Goal: Communication & Community: Participate in discussion

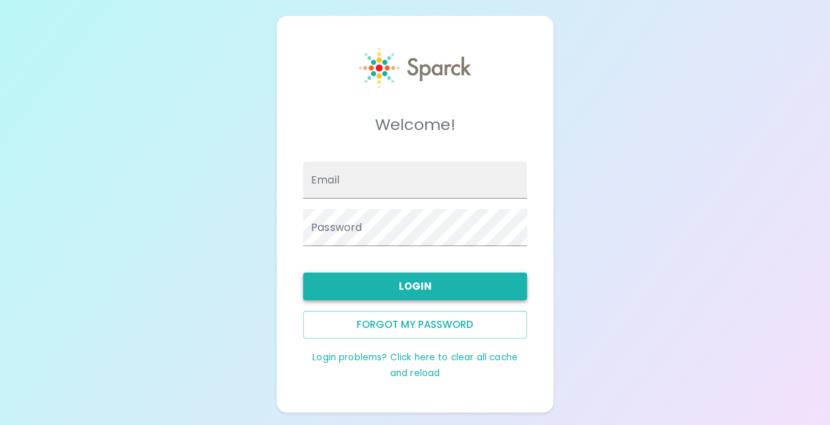
type input "[EMAIL_ADDRESS][DOMAIN_NAME]"
click at [417, 279] on button "Login" at bounding box center [415, 287] width 224 height 28
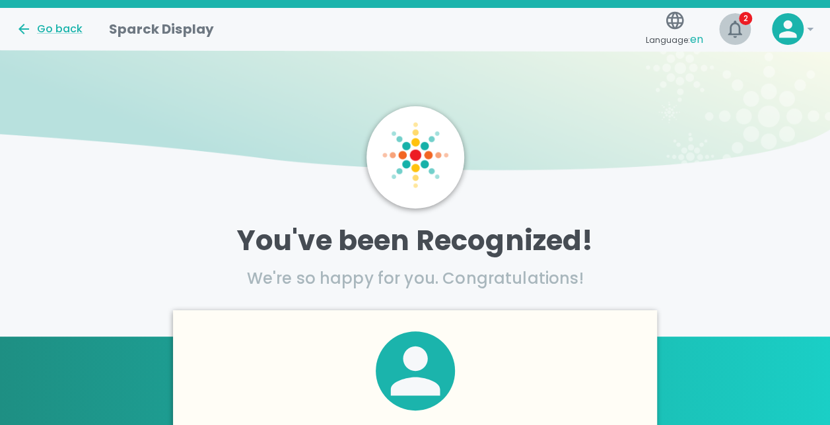
click at [739, 23] on icon "button" at bounding box center [734, 28] width 21 height 21
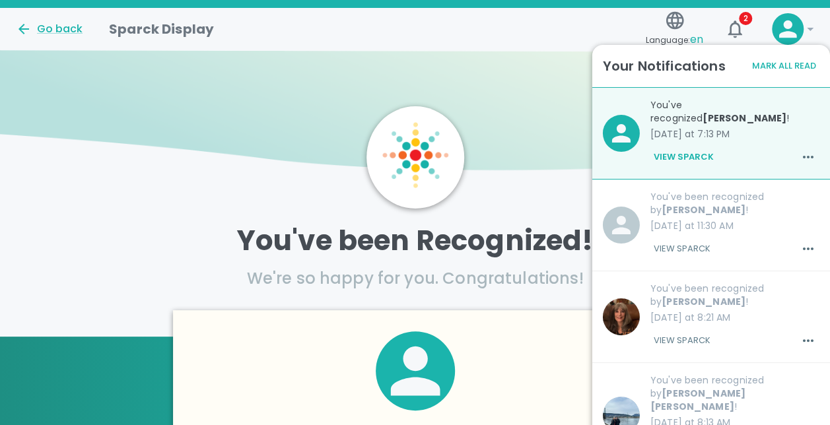
click at [666, 134] on p "[DATE] at 7:13 PM" at bounding box center [734, 133] width 169 height 13
click at [676, 157] on button "View Sparck" at bounding box center [683, 157] width 67 height 22
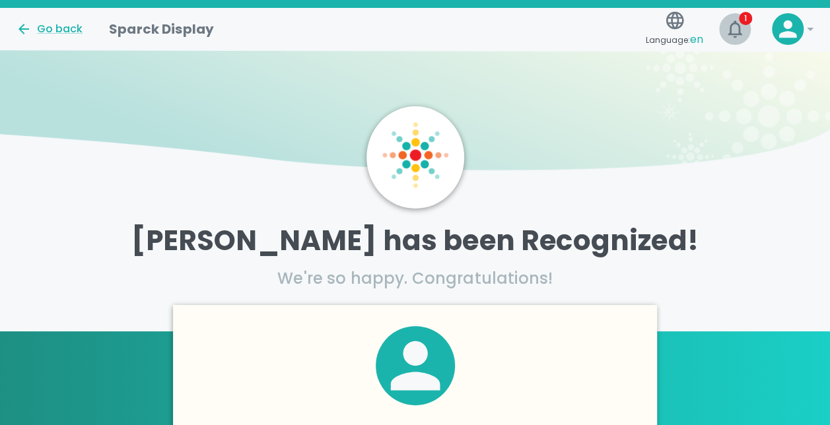
click at [740, 26] on icon "button" at bounding box center [734, 28] width 21 height 21
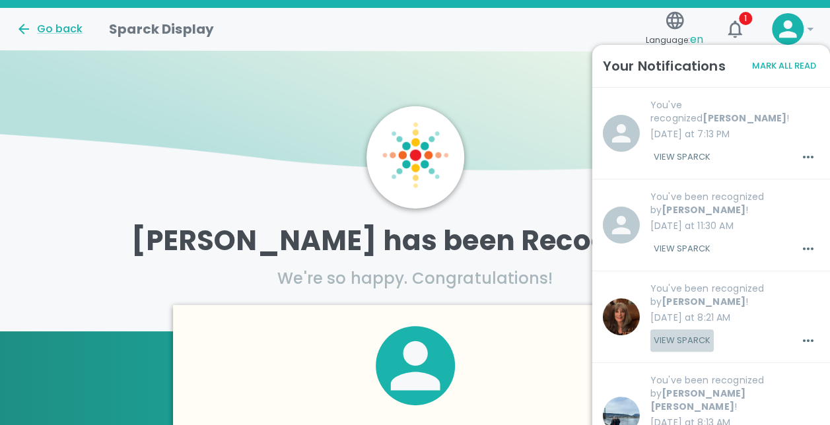
click at [676, 332] on button "View Sparck" at bounding box center [681, 340] width 63 height 22
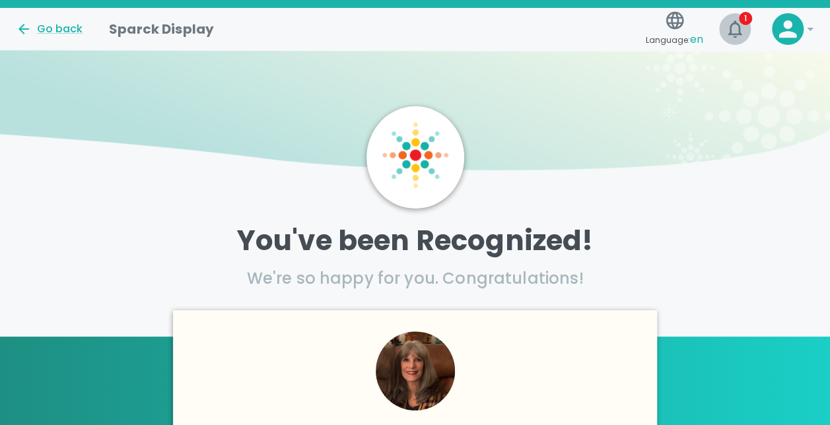
click at [742, 18] on span "1" at bounding box center [744, 18] width 13 height 13
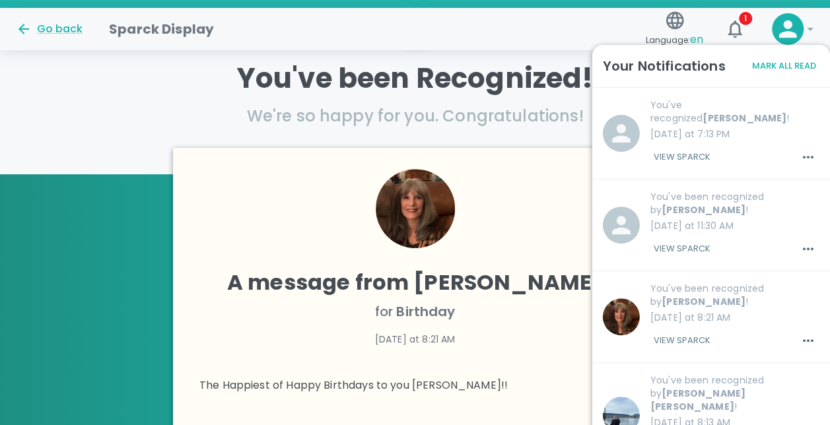
click at [77, 84] on p "You've been Recognized!" at bounding box center [415, 78] width 830 height 33
click at [115, 127] on div "You've been Recognized! We're so happy for you. Congratulations!" at bounding box center [415, 94] width 830 height 96
click at [738, 29] on icon "button" at bounding box center [734, 28] width 14 height 17
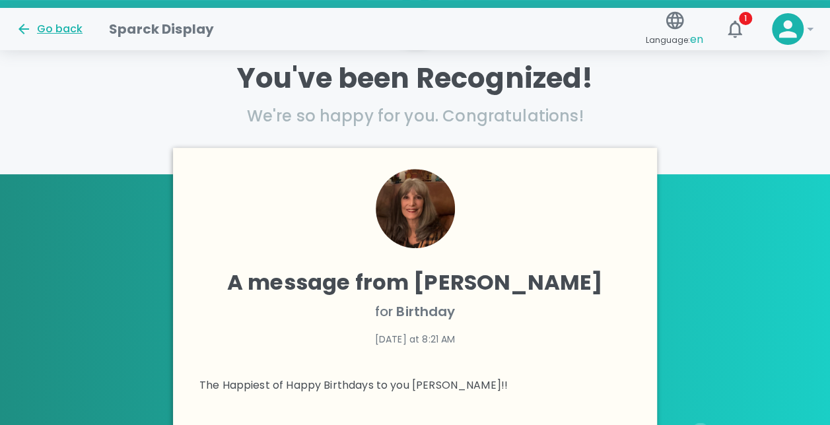
click at [45, 30] on div "Go back" at bounding box center [49, 29] width 67 height 16
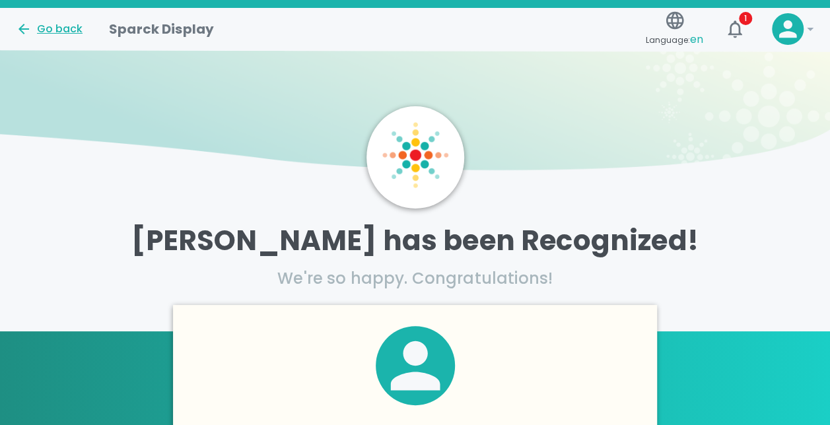
click at [35, 24] on div "Go back" at bounding box center [49, 29] width 67 height 16
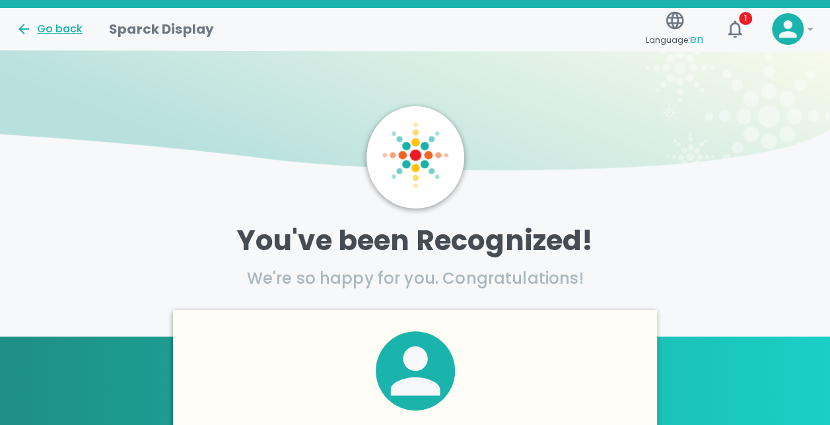
click at [45, 26] on div "Go back" at bounding box center [49, 29] width 67 height 16
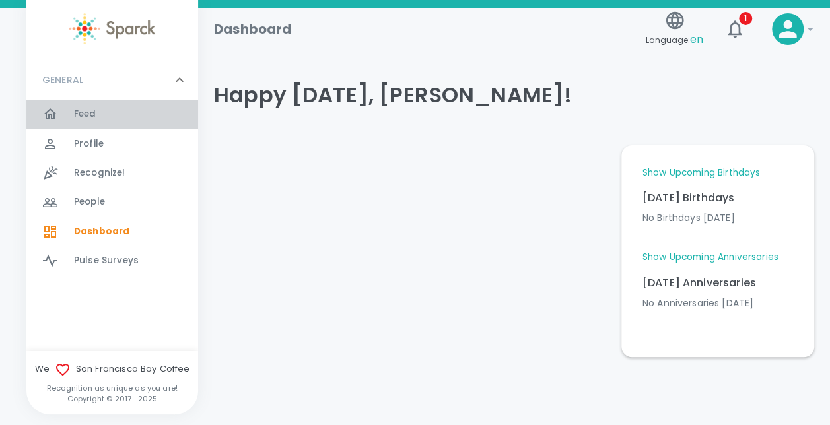
click at [78, 117] on span "Feed" at bounding box center [85, 114] width 22 height 13
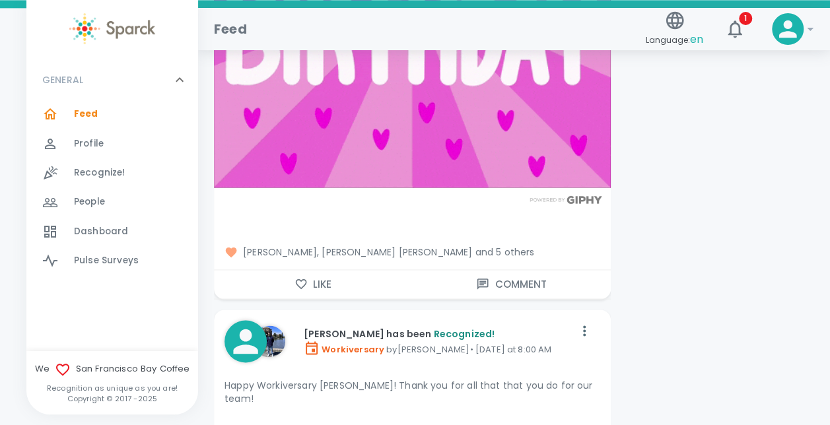
scroll to position [5935, 0]
click at [451, 245] on span "[PERSON_NAME], [PERSON_NAME] [PERSON_NAME] and 5 others" at bounding box center [411, 251] width 375 height 13
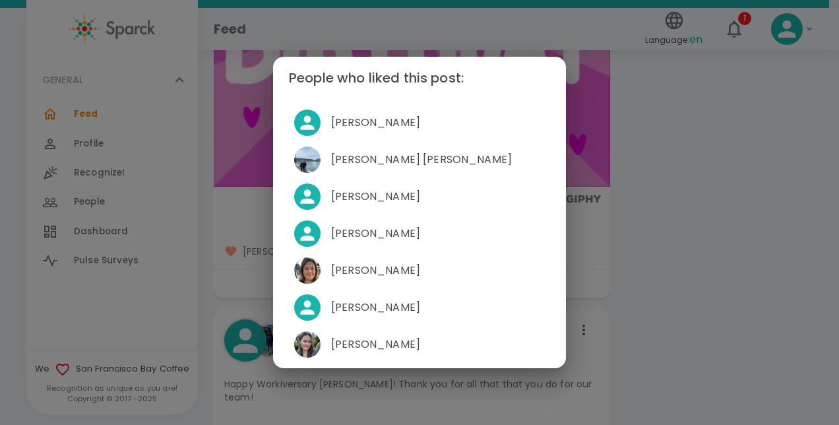
click at [640, 248] on div "People who liked this post: [PERSON_NAME] [PERSON_NAME] [PERSON_NAME] [PERSON_N…" at bounding box center [419, 212] width 839 height 425
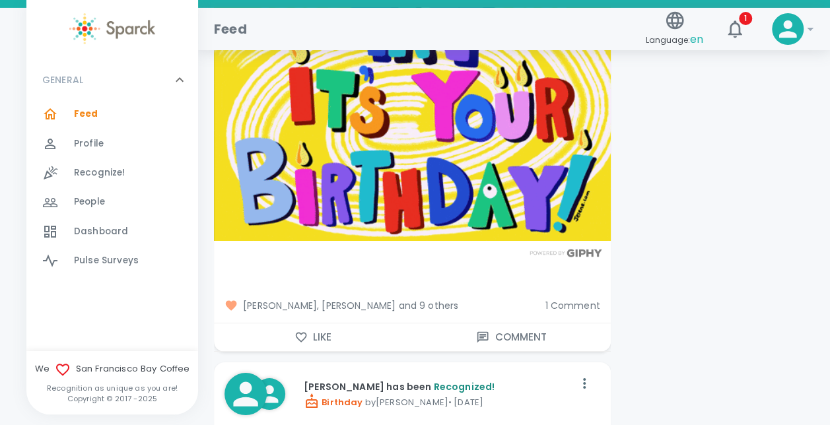
scroll to position [9708, 0]
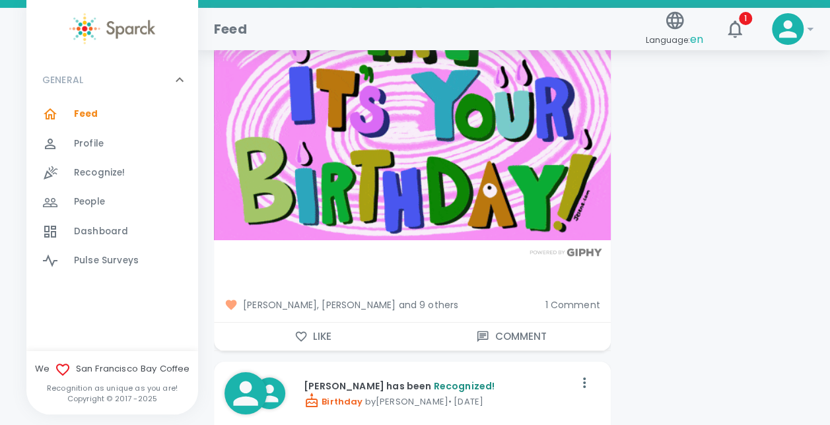
click at [453, 298] on span "[PERSON_NAME], [PERSON_NAME] and 9 others" at bounding box center [379, 304] width 310 height 13
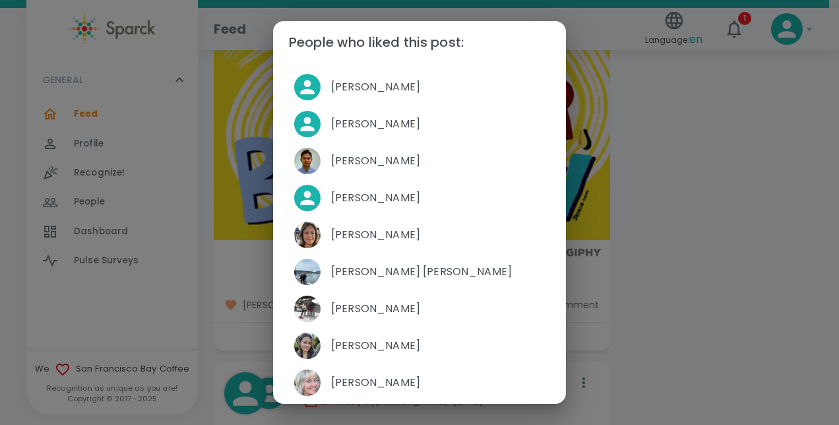
click at [721, 234] on div "People who liked this post: [PERSON_NAME] [PERSON_NAME] [PERSON_NAME] [PERSON_N…" at bounding box center [419, 212] width 839 height 425
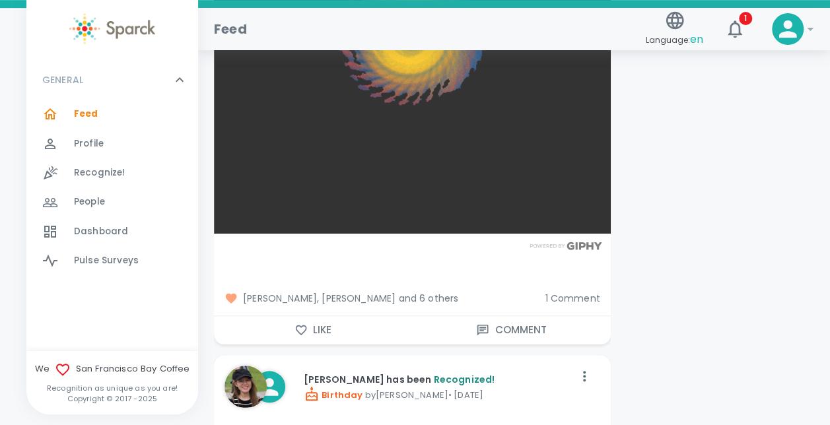
scroll to position [10331, 0]
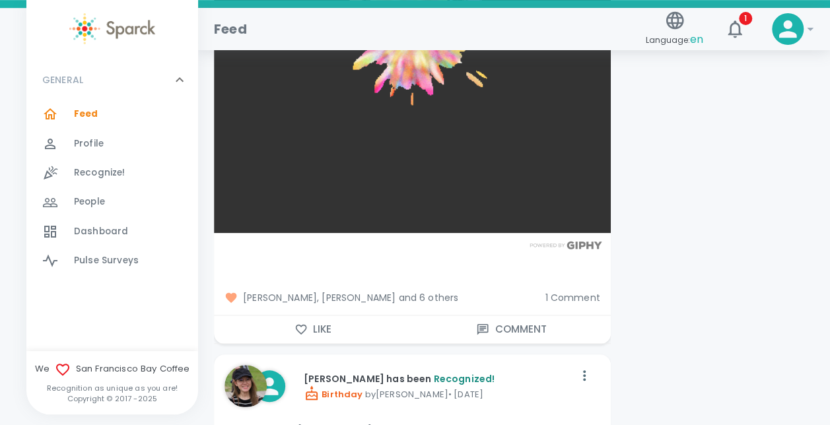
click at [393, 291] on span "[PERSON_NAME], [PERSON_NAME] and 6 others" at bounding box center [379, 297] width 310 height 13
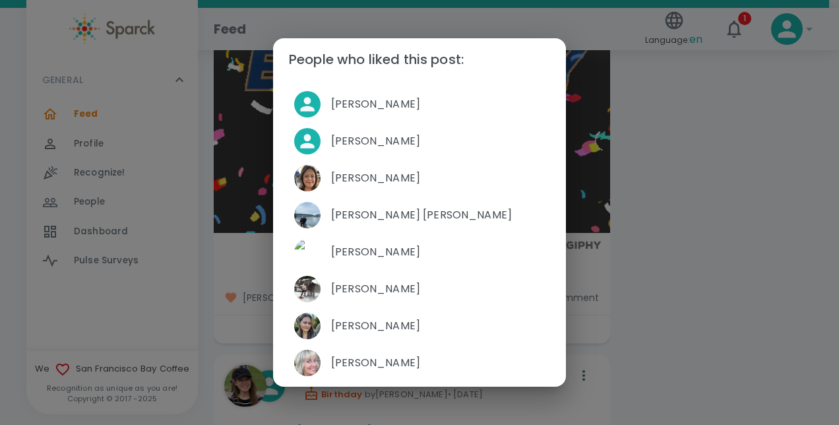
click at [696, 224] on div "People who liked this post: [PERSON_NAME] Ti'[PERSON_NAME] [PERSON_NAME] [PERSO…" at bounding box center [419, 212] width 839 height 425
